Goal: Task Accomplishment & Management: Manage account settings

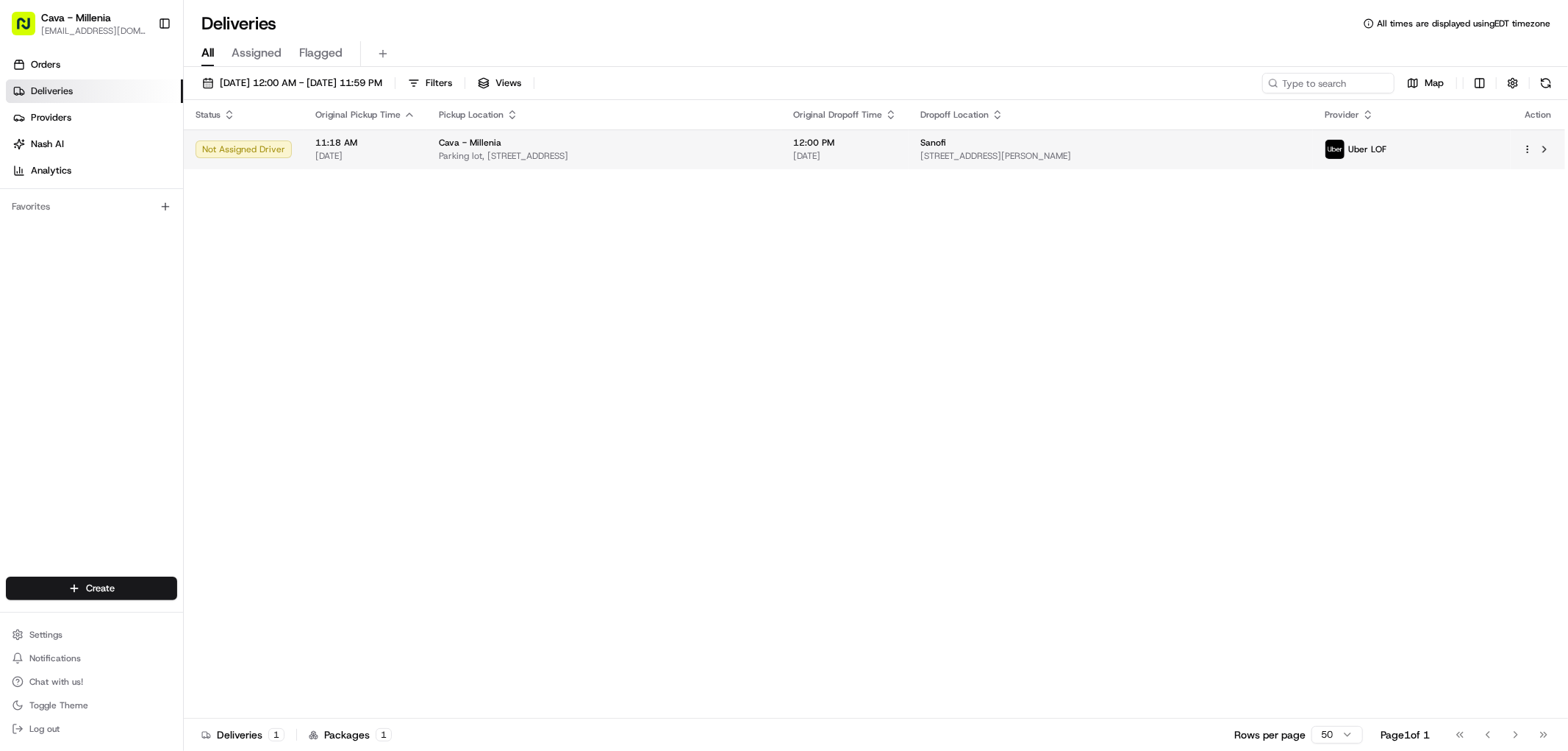
click at [1530, 152] on html "Cava - Millenia millenia@cava.com Toggle Sidebar Orders Deliveries Providers Na…" at bounding box center [784, 375] width 1568 height 751
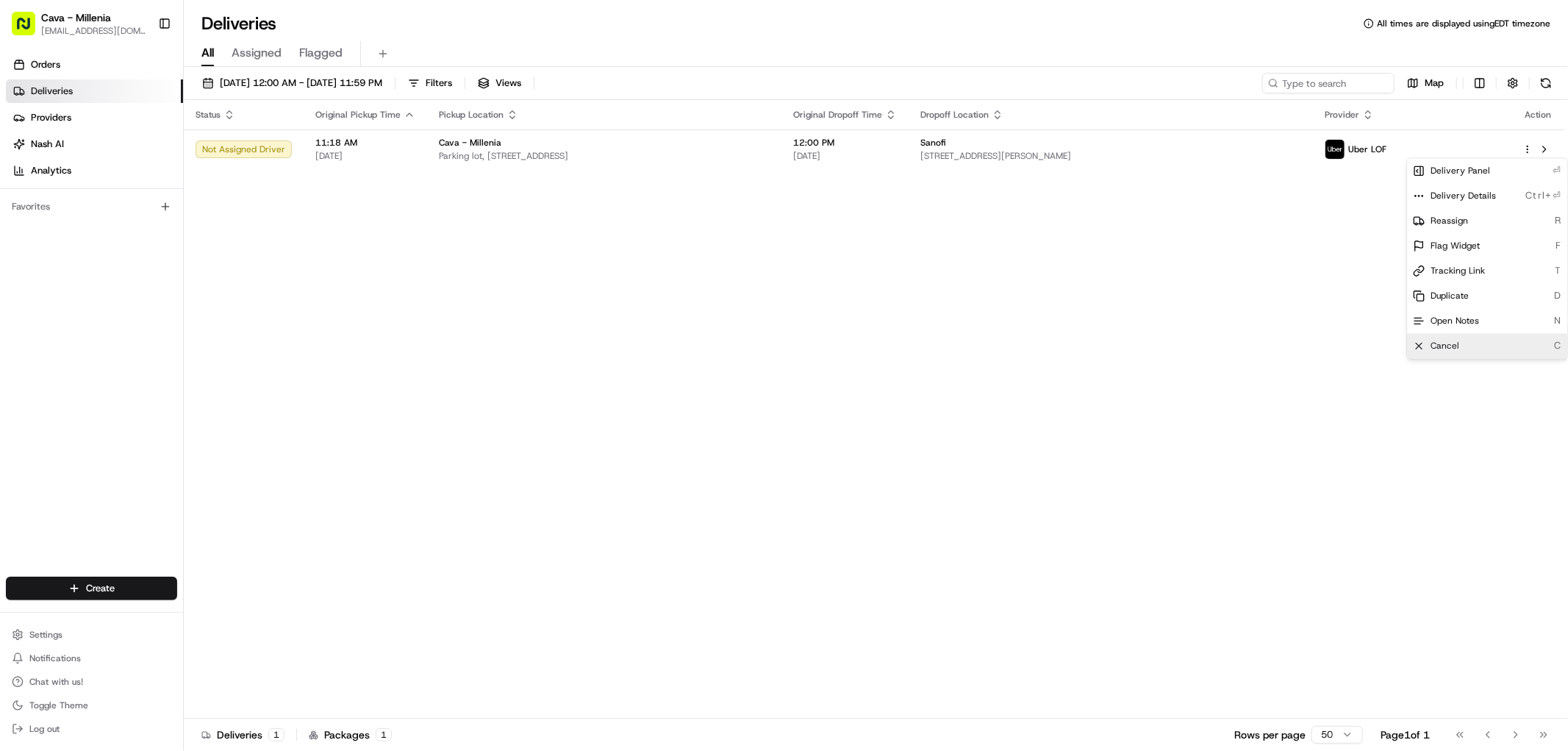
click at [1449, 338] on div "Cancel C" at bounding box center [1487, 345] width 160 height 25
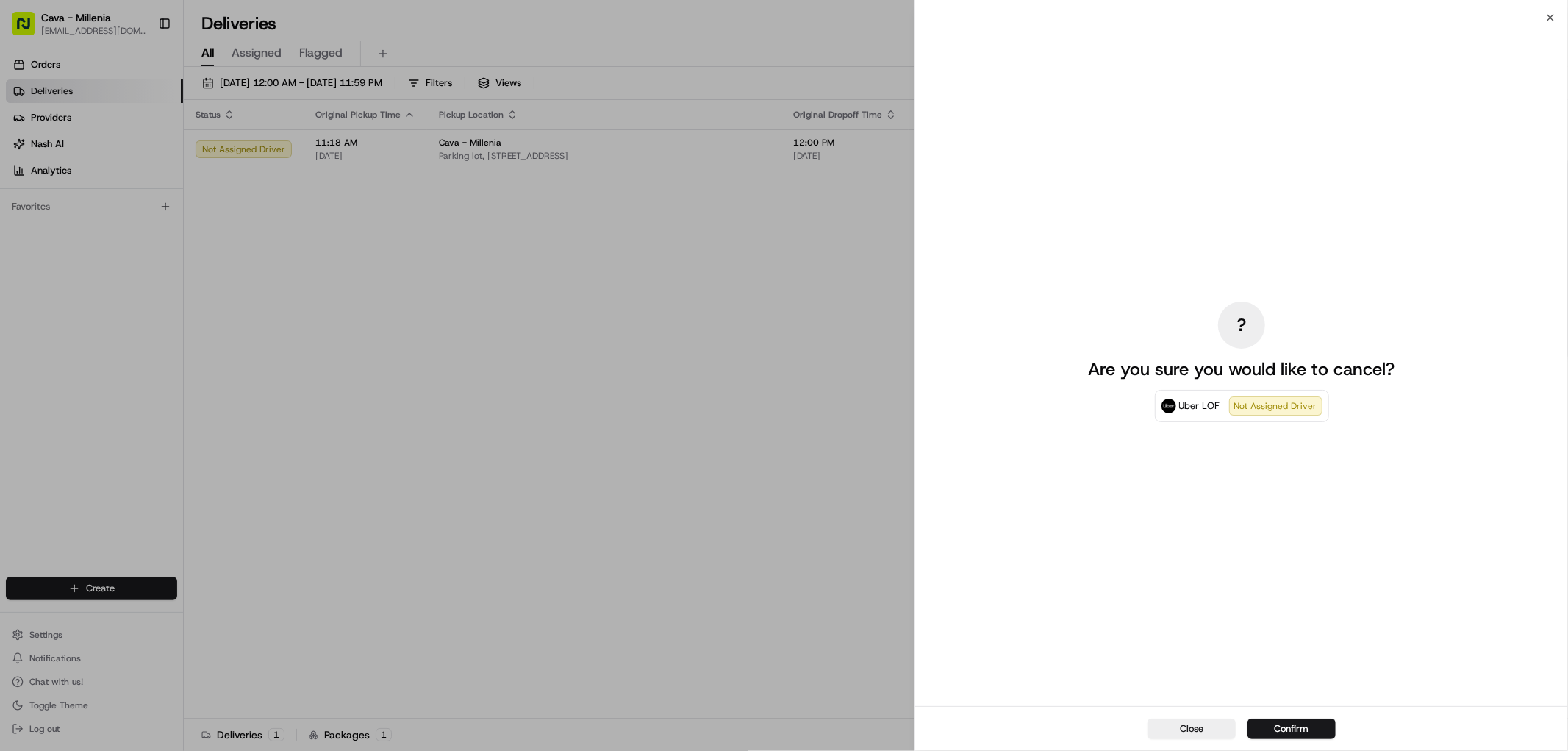
click at [1282, 725] on button "Confirm" at bounding box center [1291, 728] width 88 height 20
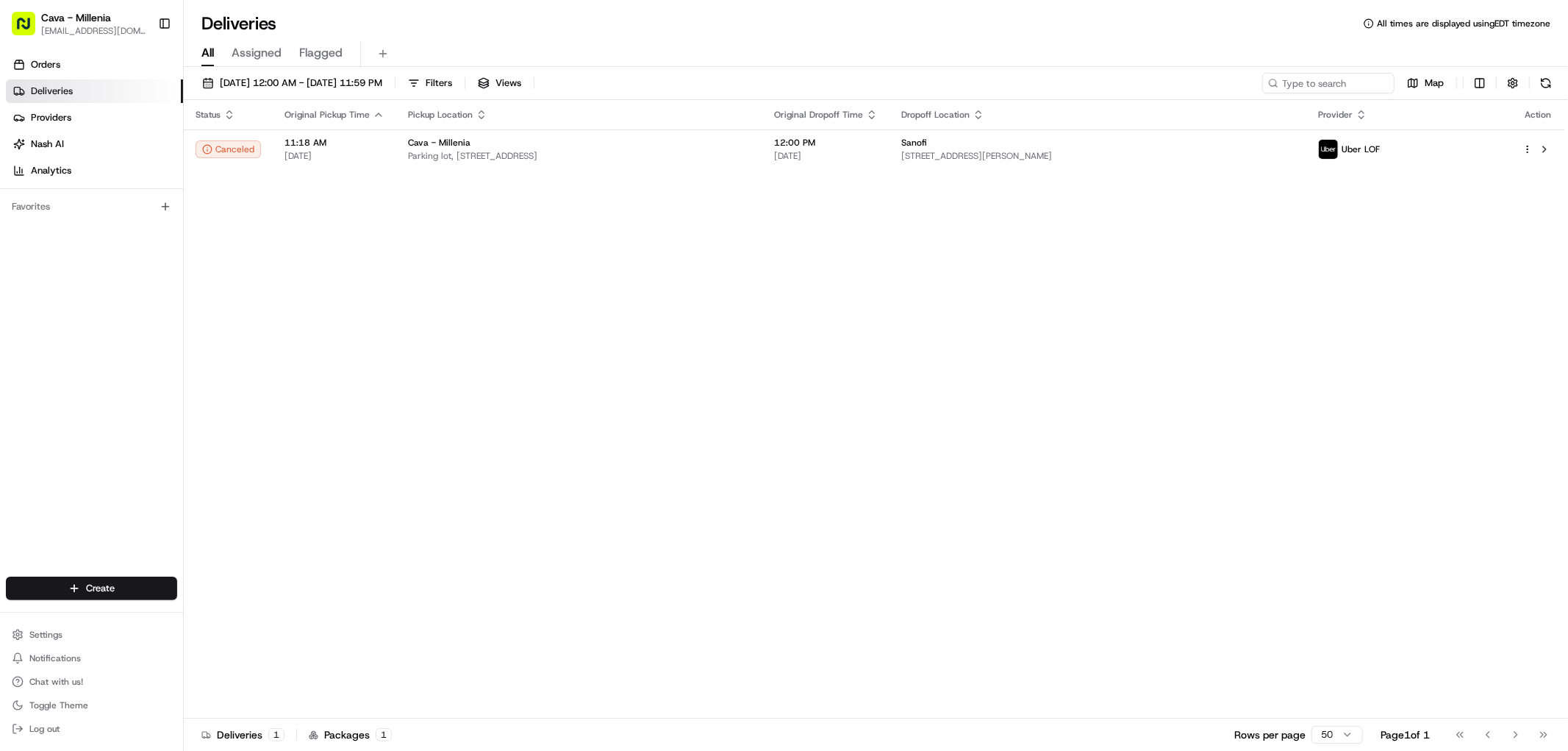
drag, startPoint x: 791, startPoint y: 420, endPoint x: 790, endPoint y: 409, distance: 11.0
click at [790, 407] on div "Status Original Pickup Time Pickup Location Original Dropoff Time Dropoff Locat…" at bounding box center [874, 409] width 1381 height 618
